Goal: Task Accomplishment & Management: Use online tool/utility

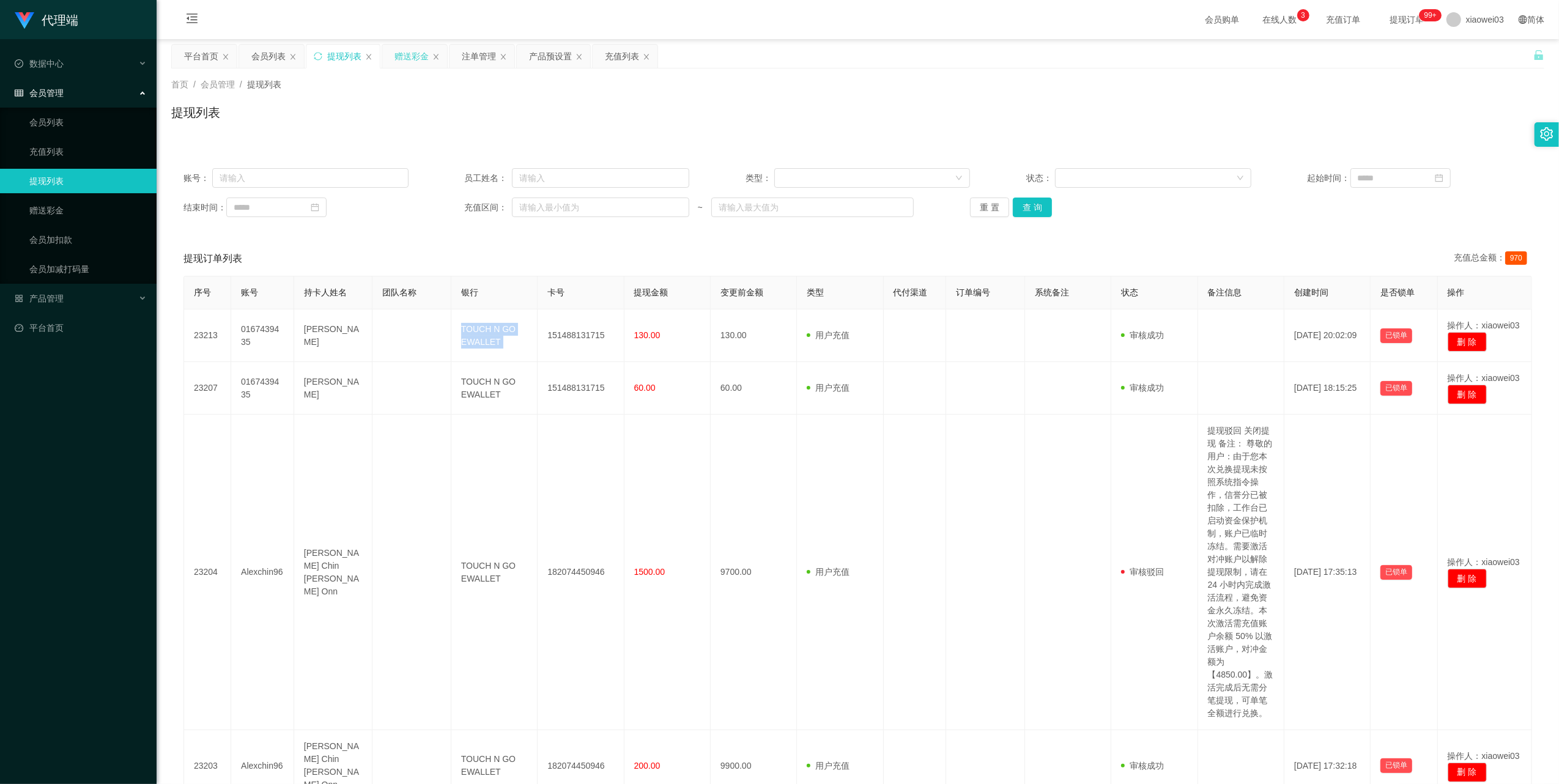
click at [414, 52] on div "赠送彩金" at bounding box center [411, 56] width 34 height 23
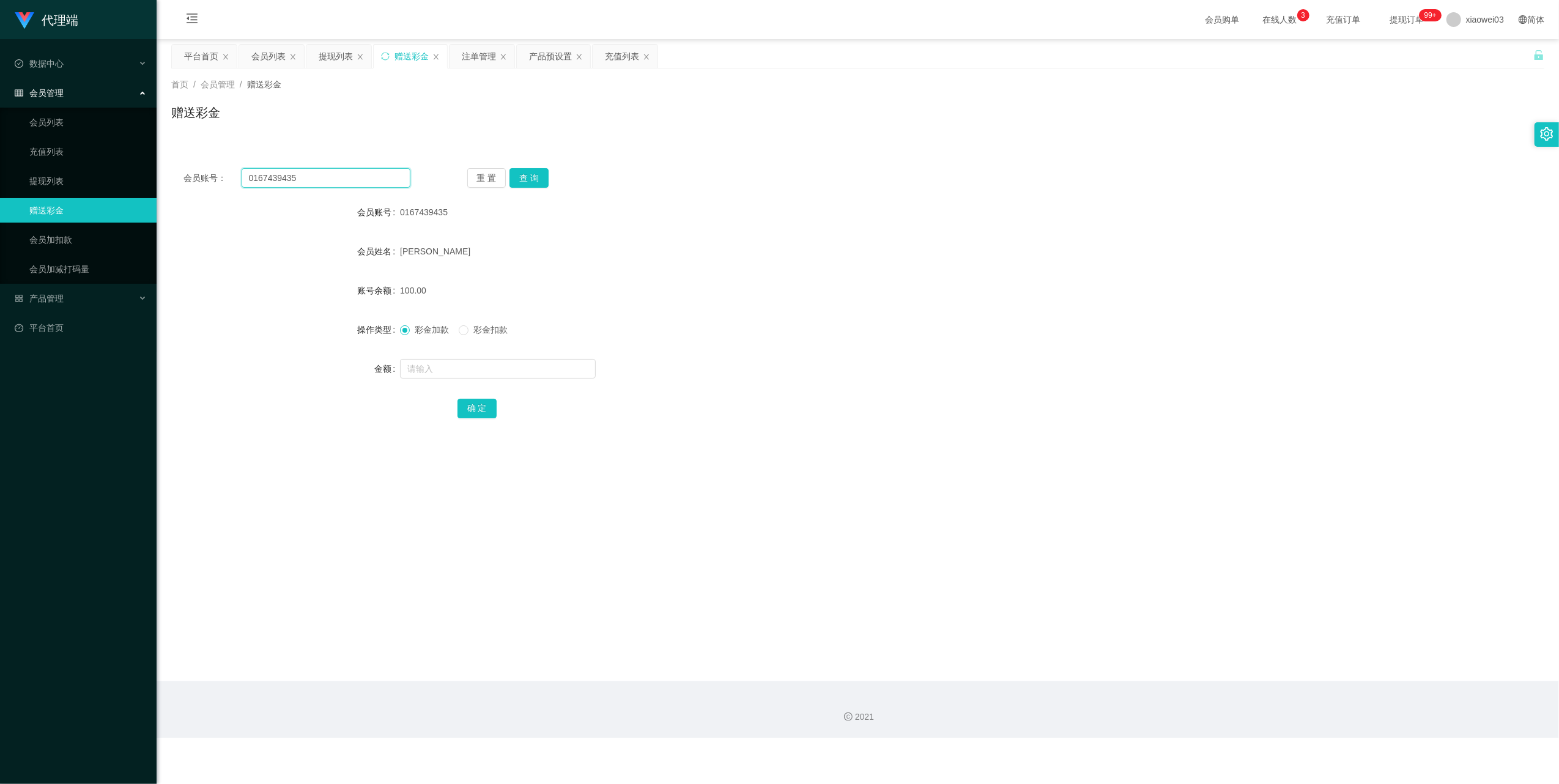
click at [362, 177] on input "0167439435" at bounding box center [325, 178] width 169 height 20
paste input "ttracytai94"
type input "ttracytai94"
click at [527, 180] on button "查 询" at bounding box center [529, 178] width 39 height 20
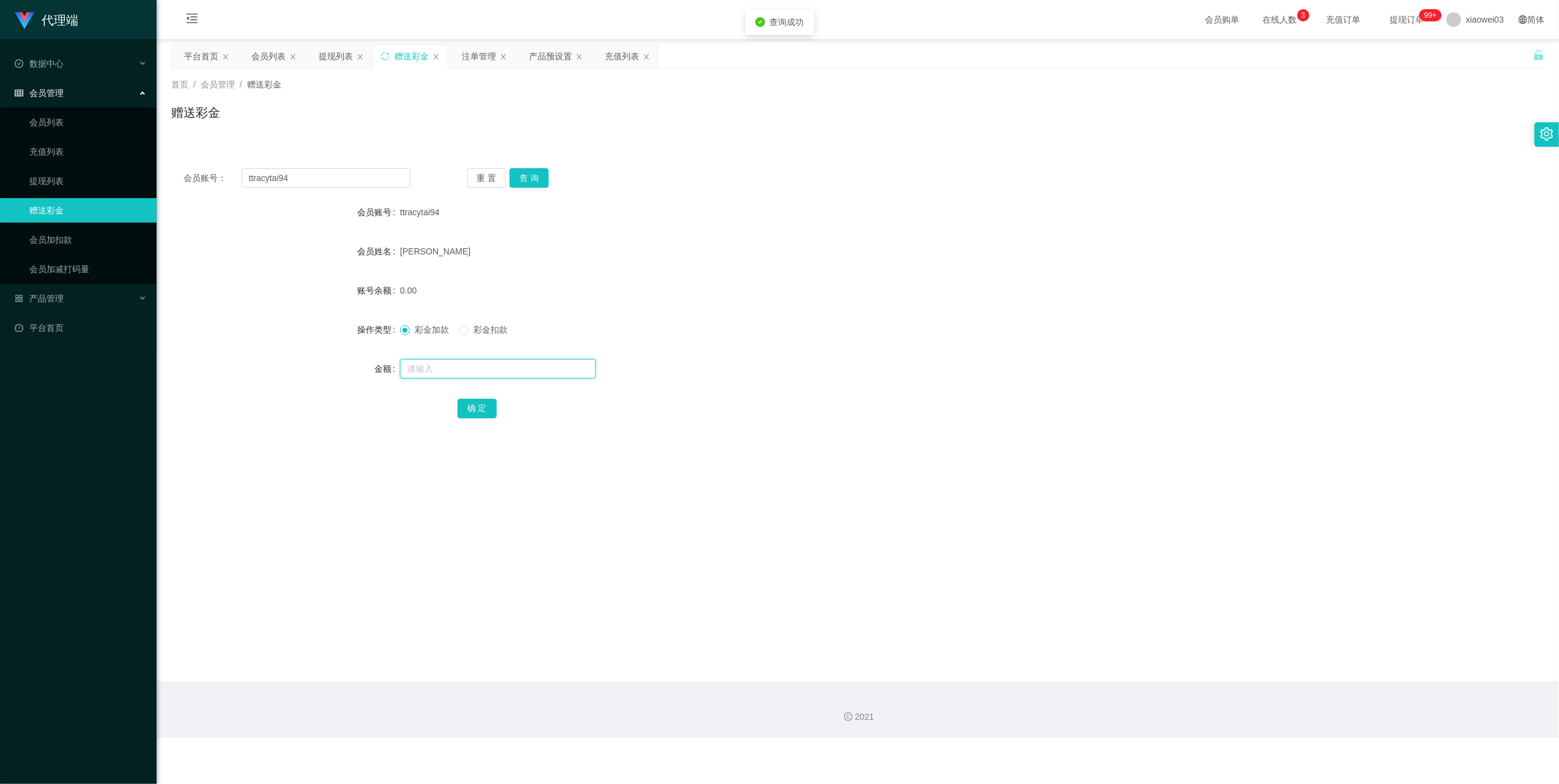
click at [483, 369] on input "text" at bounding box center [498, 369] width 196 height 20
type input "500"
click at [488, 410] on button "确 定" at bounding box center [477, 409] width 39 height 20
click at [378, 177] on input "ttracytai94" at bounding box center [325, 178] width 169 height 20
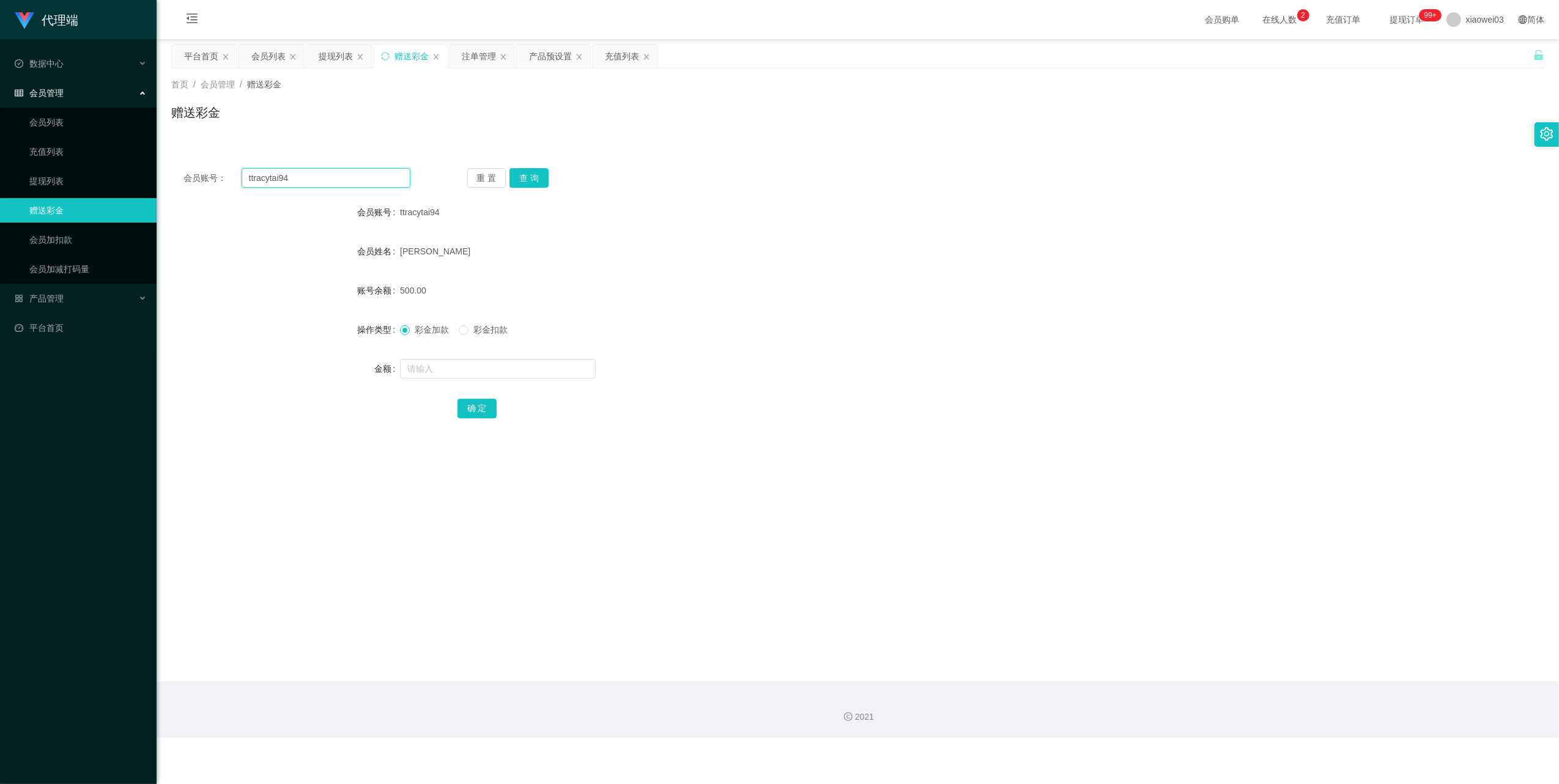
paste input "kenchua1926"
type input "kenchua1926"
click at [522, 184] on button "查 询" at bounding box center [529, 178] width 39 height 20
click at [514, 377] on input "text" at bounding box center [498, 369] width 196 height 20
type input "500"
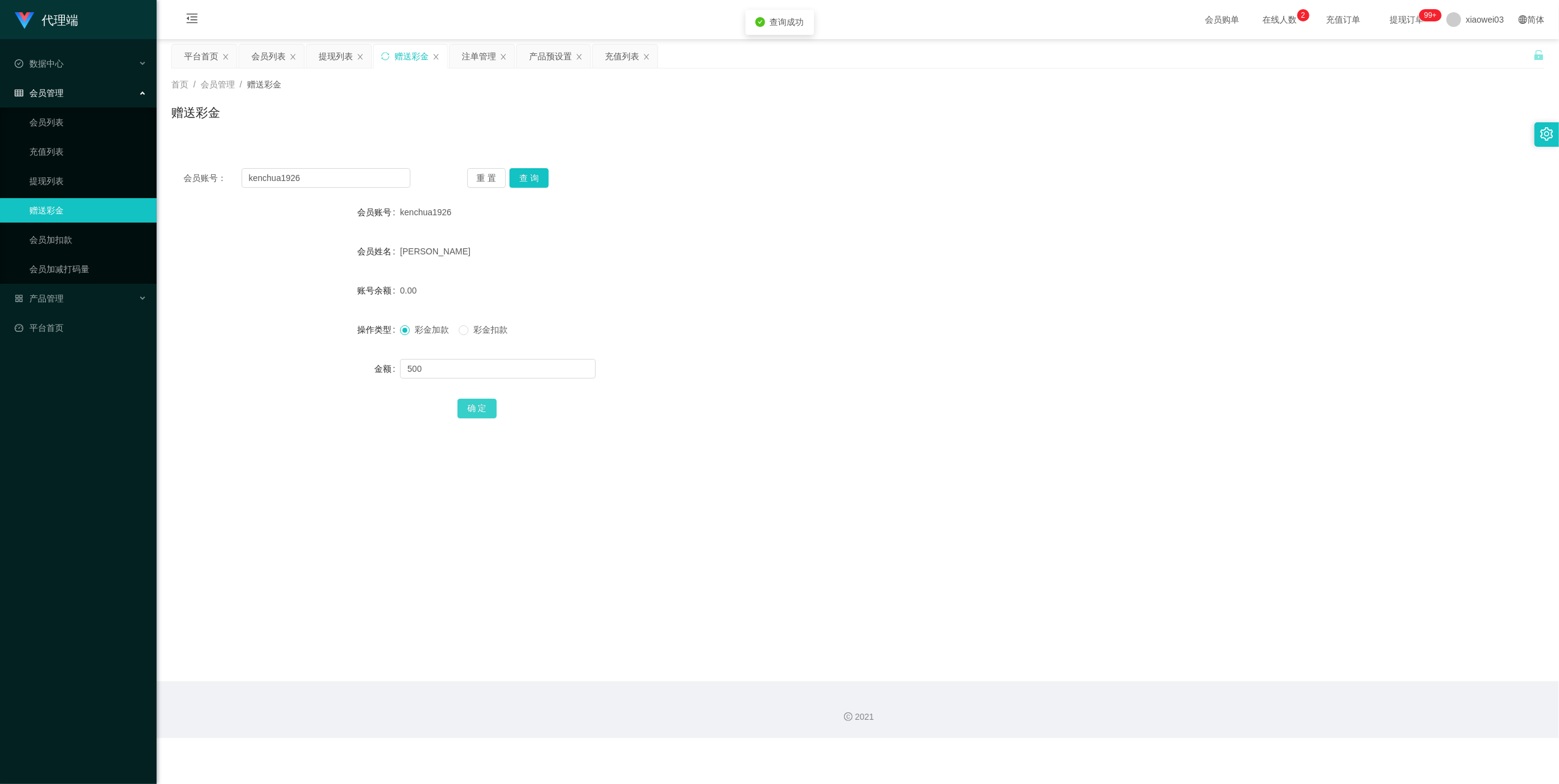
drag, startPoint x: 486, startPoint y: 407, endPoint x: 492, endPoint y: 407, distance: 6.0
click at [486, 407] on button "确 定" at bounding box center [477, 409] width 39 height 20
